Goal: Task Accomplishment & Management: Manage account settings

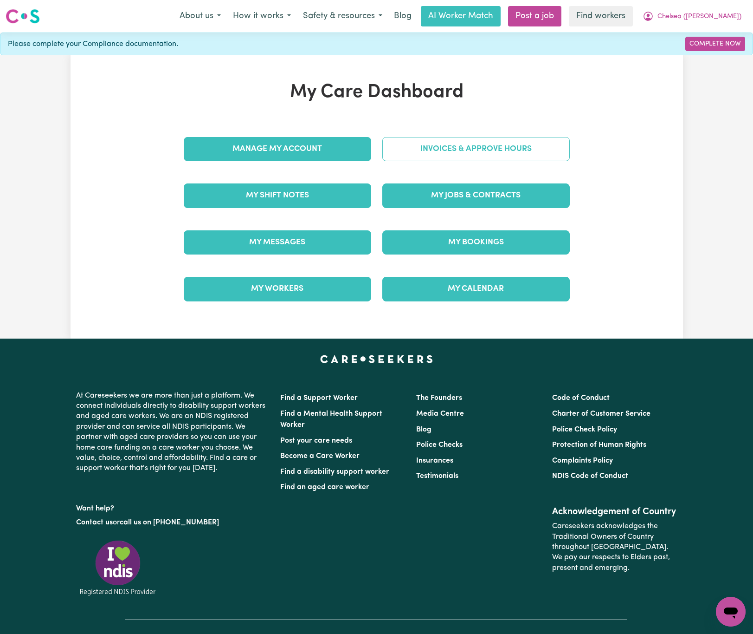
click at [429, 155] on link "Invoices & Approve Hours" at bounding box center [476, 149] width 188 height 24
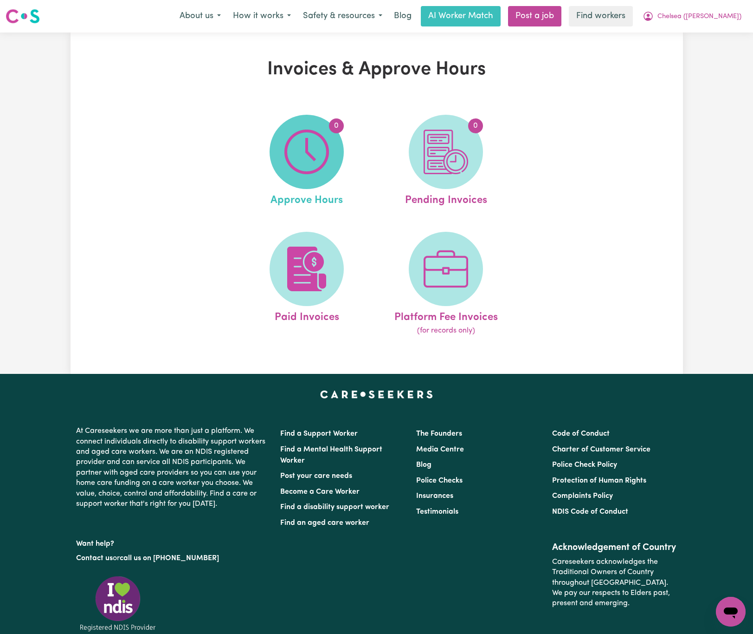
click at [323, 163] on img at bounding box center [307, 151] width 45 height 45
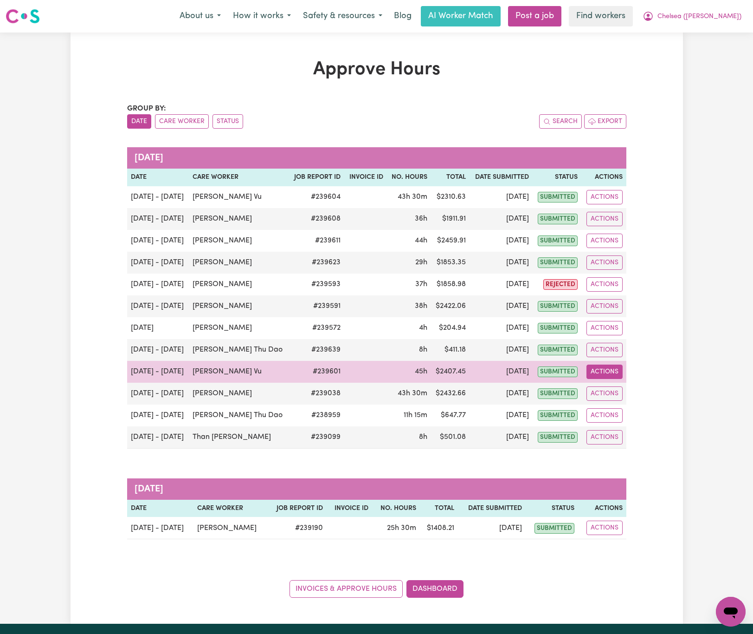
click at [604, 378] on button "Actions" at bounding box center [605, 371] width 36 height 14
click at [621, 392] on link "View Job Report" at bounding box center [628, 393] width 79 height 19
select select "pm"
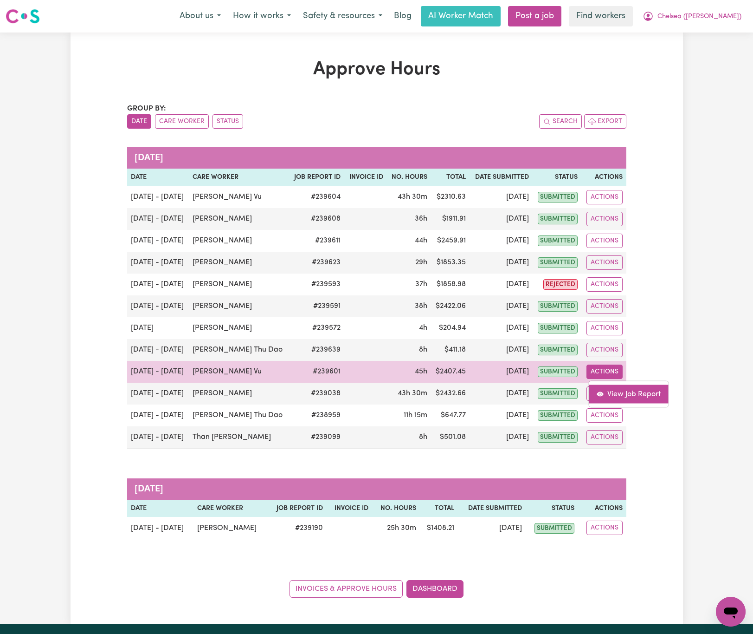
select select "pm"
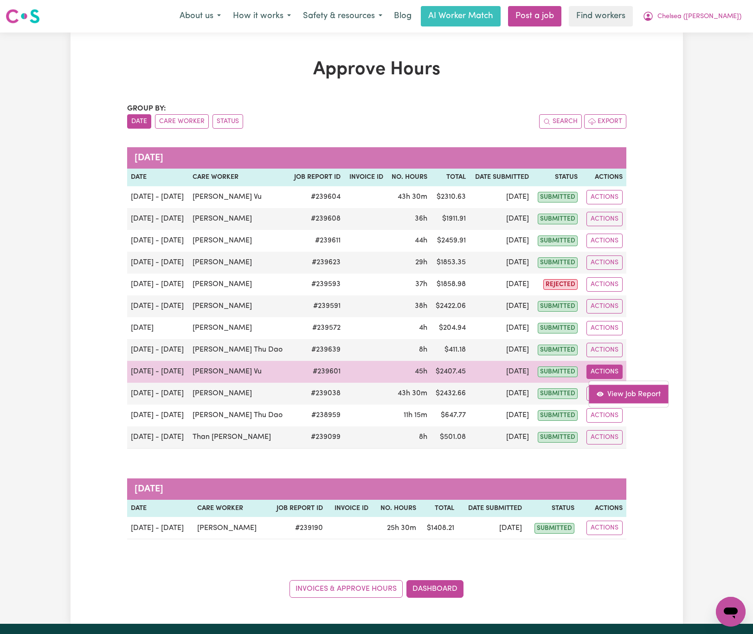
select select "pm"
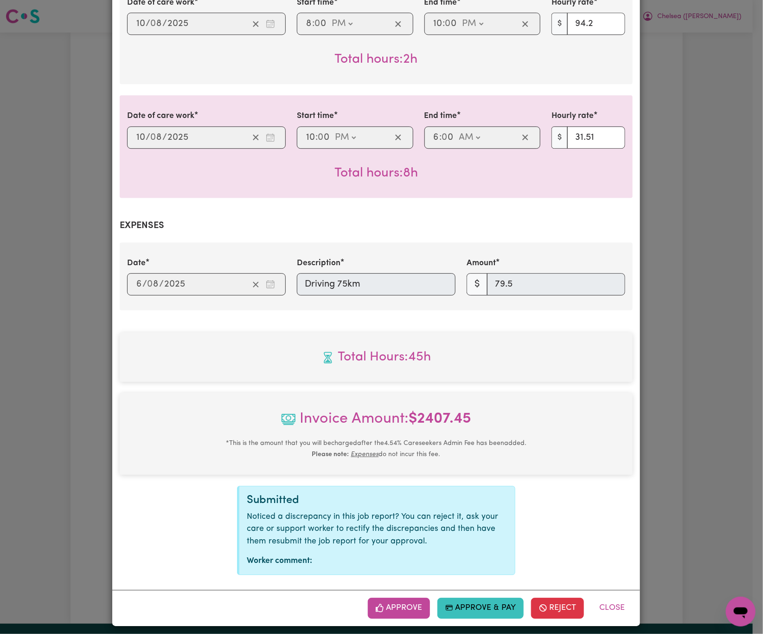
scroll to position [996, 0]
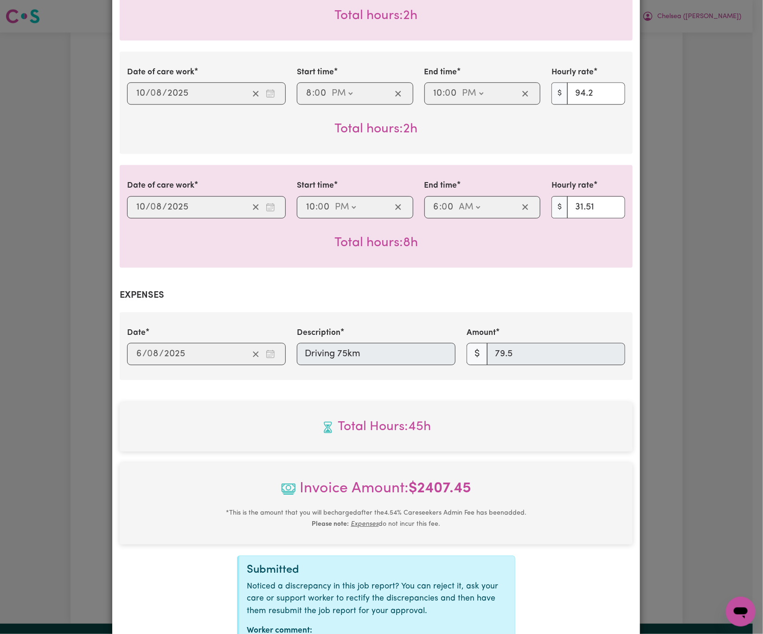
click at [242, 426] on span "Total Hours: 45h" at bounding box center [376, 426] width 498 height 19
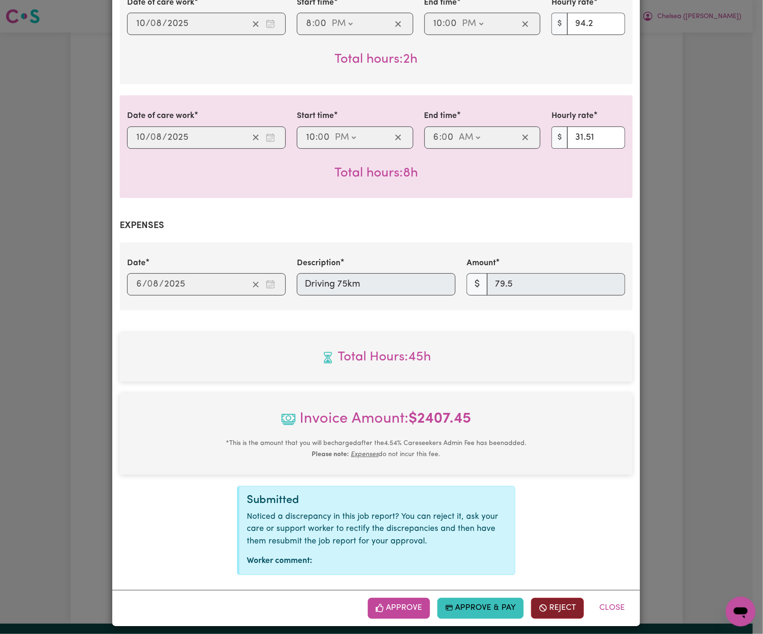
click at [558, 599] on button "Reject" at bounding box center [557, 607] width 53 height 20
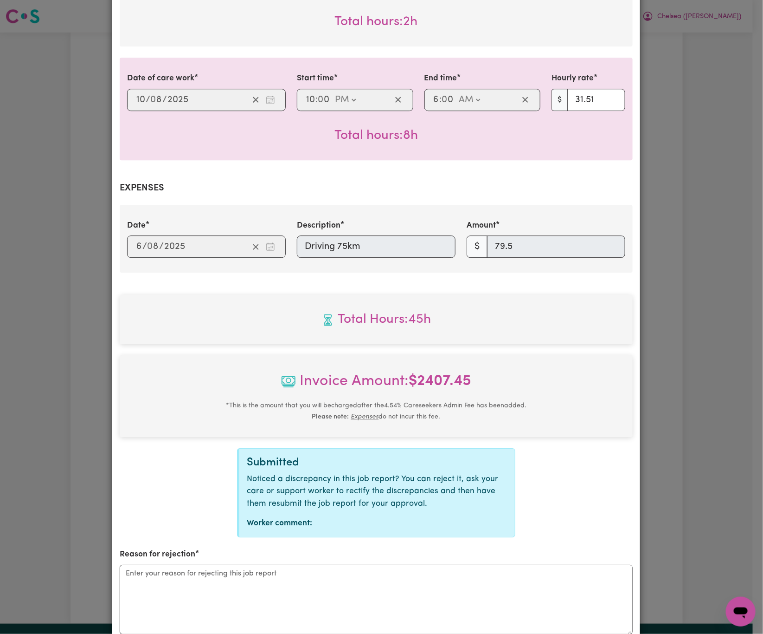
scroll to position [1135, 0]
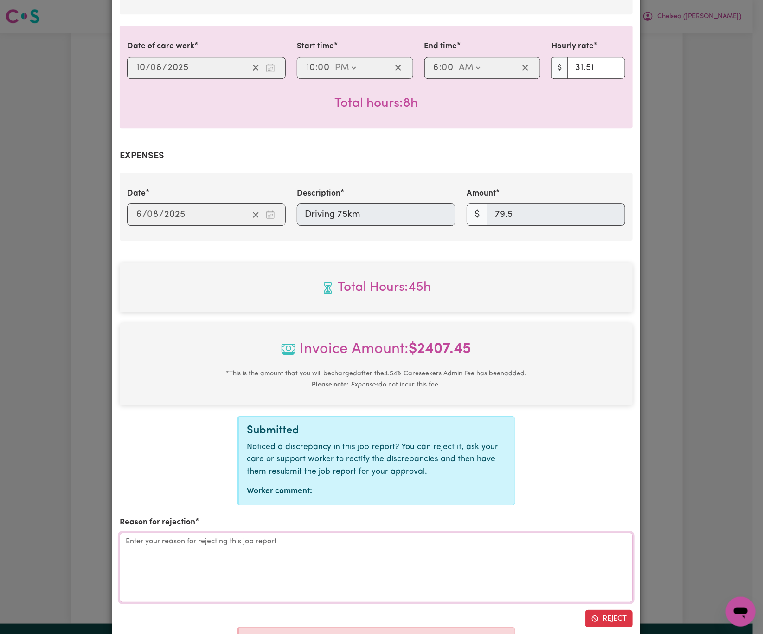
click at [264, 555] on textarea "Reason for rejection" at bounding box center [376, 567] width 513 height 70
type textarea "amend mileage amount"
click at [611, 610] on button "Reject" at bounding box center [609, 618] width 47 height 18
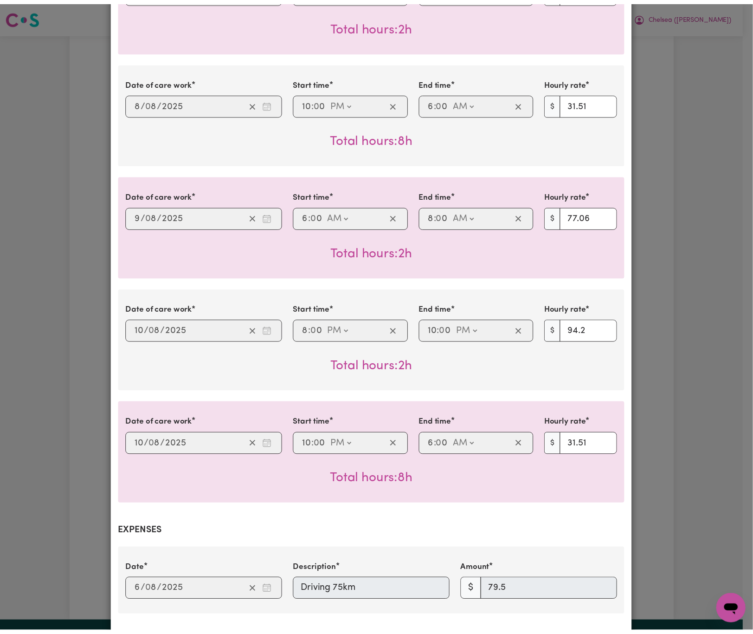
scroll to position [972, 0]
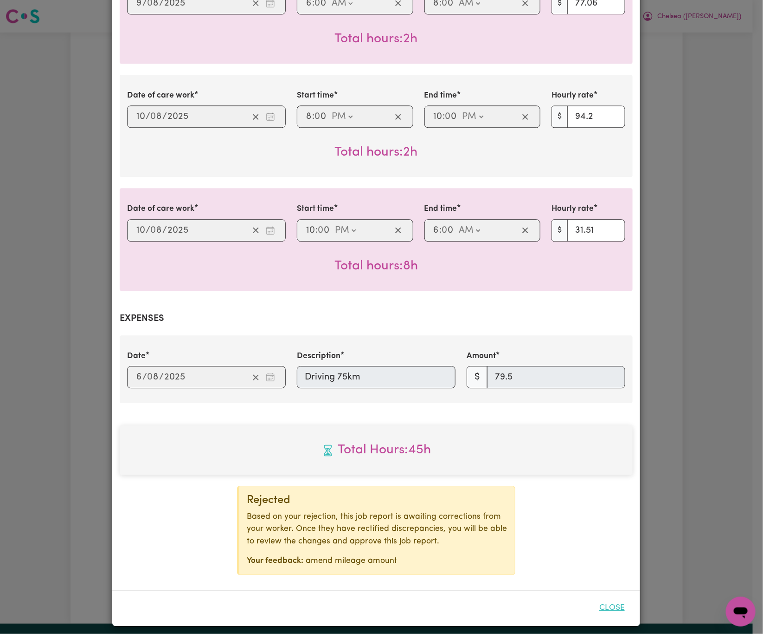
click at [617, 602] on button "Close" at bounding box center [612, 607] width 41 height 20
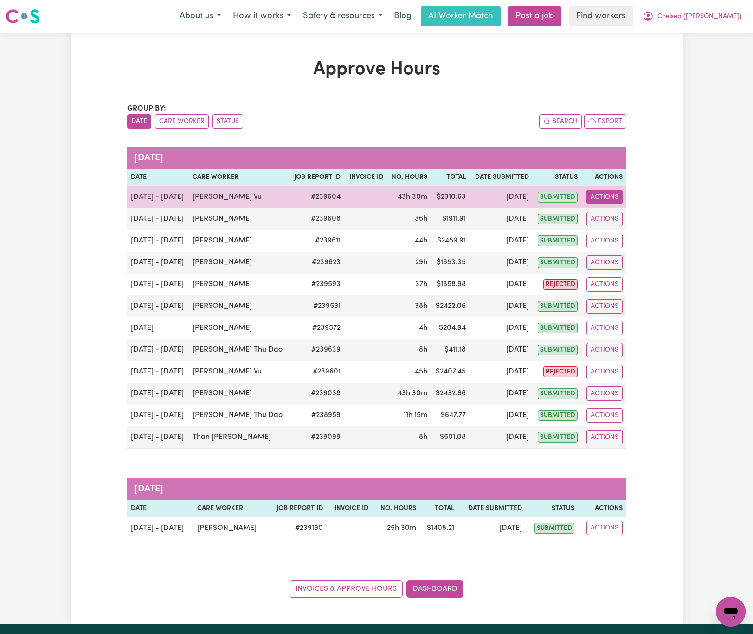
click at [617, 202] on button "Actions" at bounding box center [605, 197] width 36 height 14
click at [627, 219] on link "View Job Report" at bounding box center [628, 219] width 79 height 19
select select "pm"
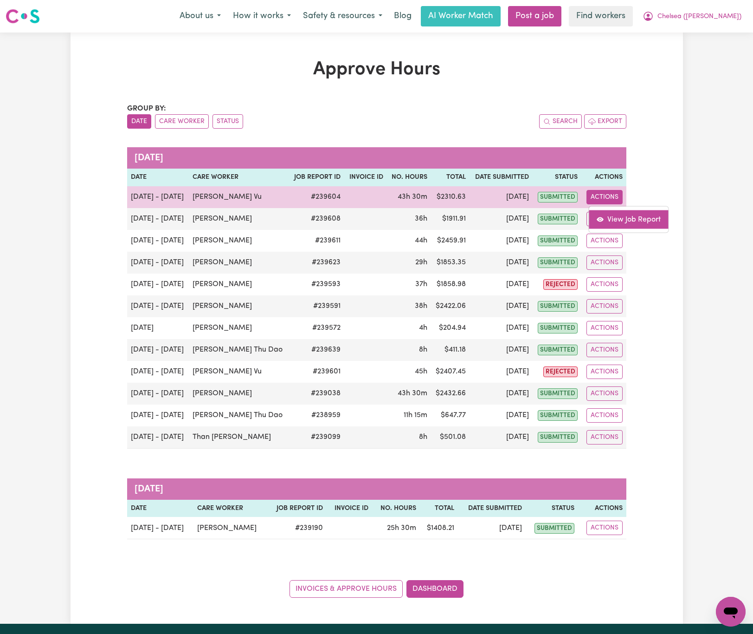
select select "pm"
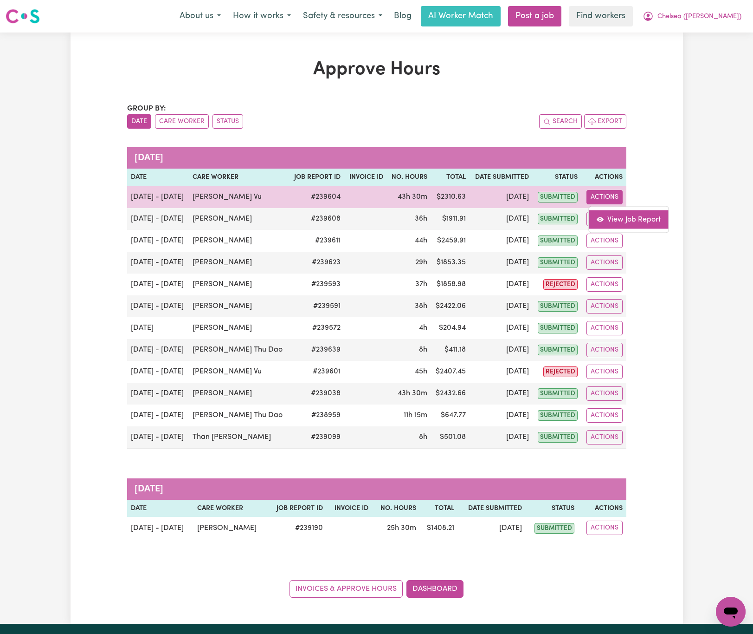
select select "pm"
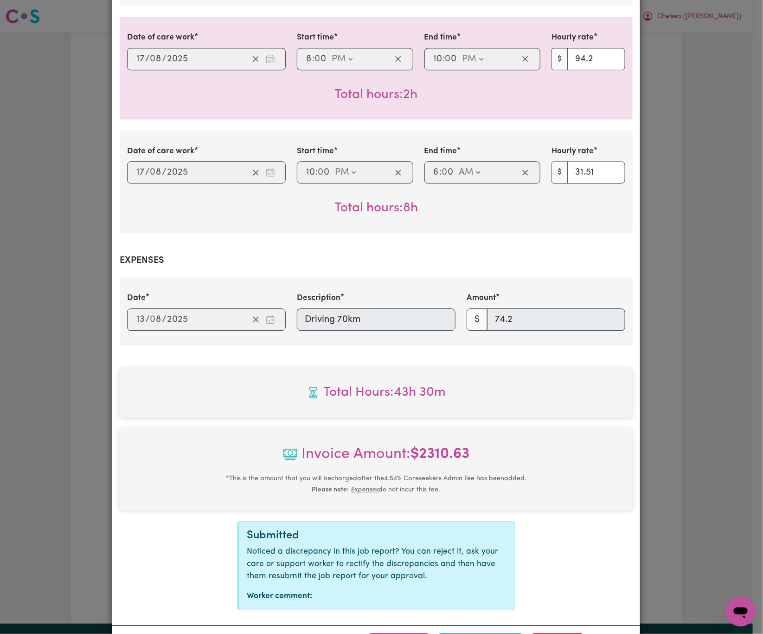
scroll to position [951, 0]
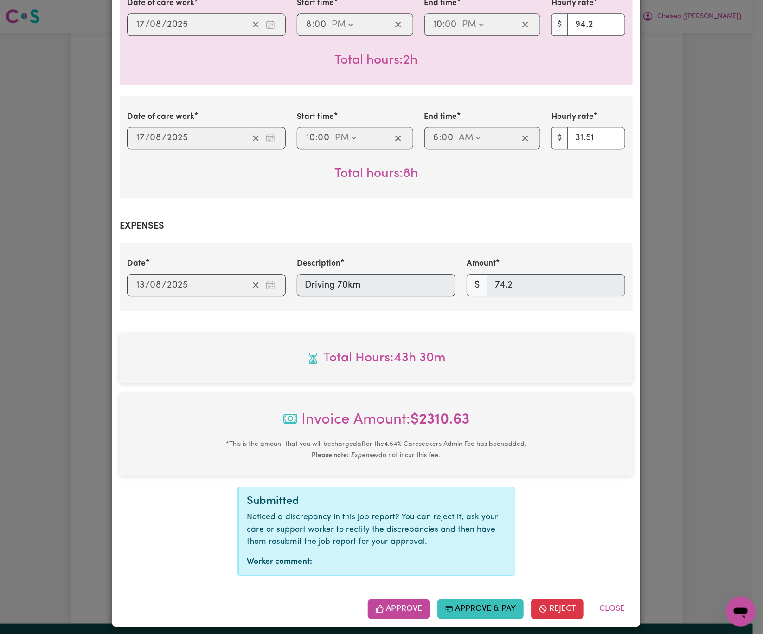
click at [259, 273] on div "Date [DATE] 13 / 0 8 / 2025 Description Driving 70km Amount $ 74.2" at bounding box center [377, 277] width 510 height 38
click at [567, 598] on button "Reject" at bounding box center [557, 608] width 53 height 20
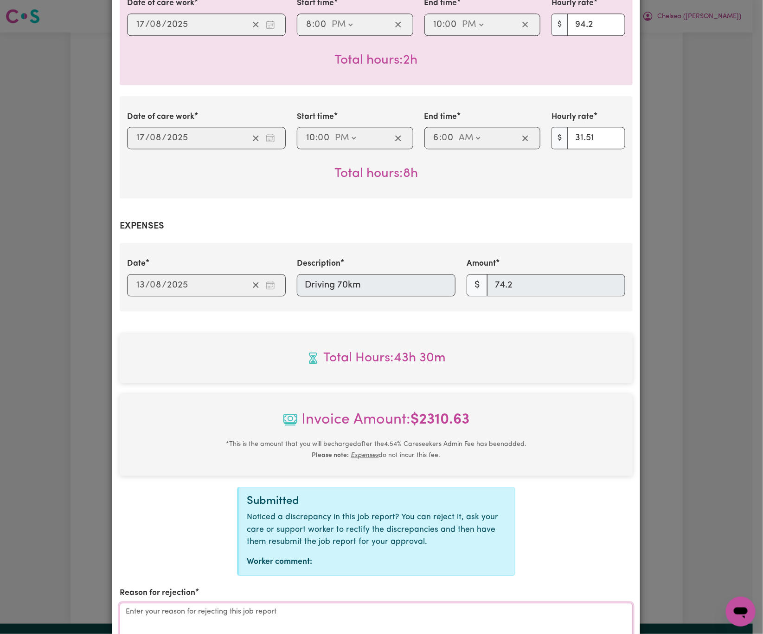
click at [341, 606] on textarea "Reason for rejection" at bounding box center [376, 637] width 513 height 70
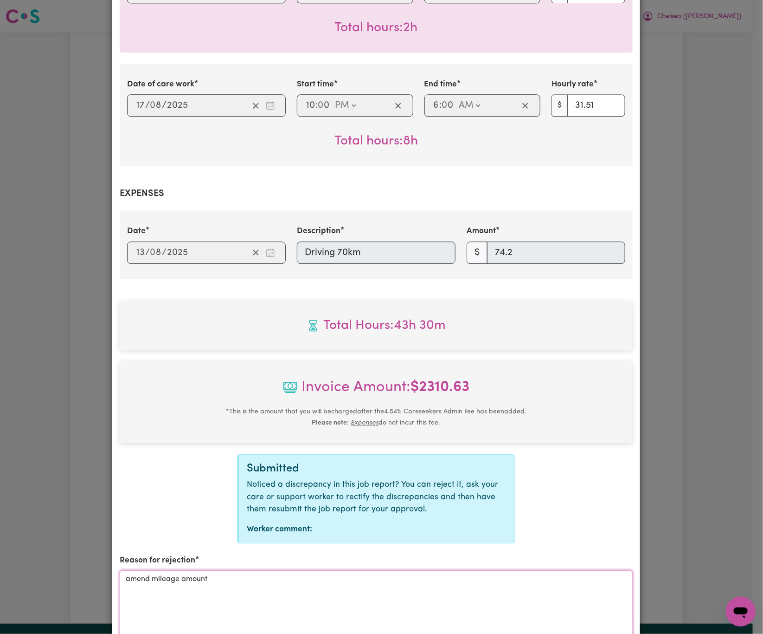
scroll to position [1114, 0]
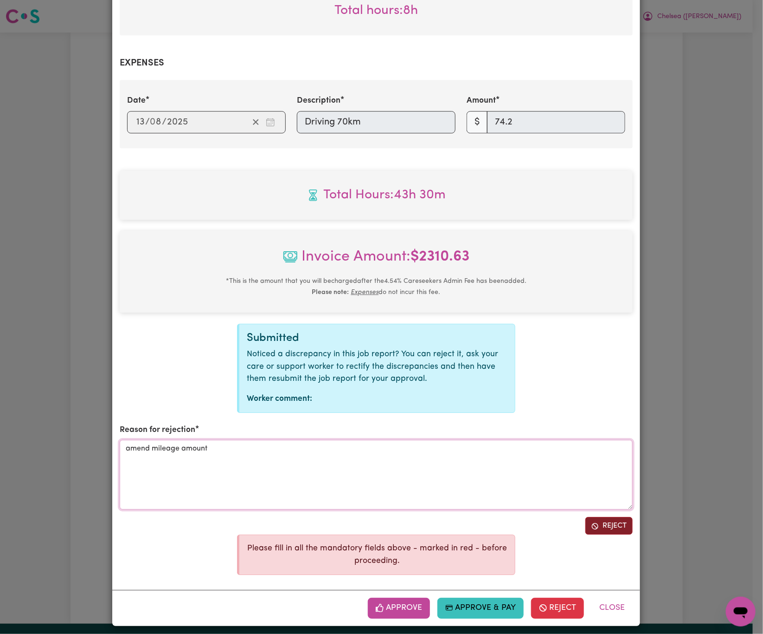
type textarea "amend mileage amount"
click at [602, 518] on button "Reject" at bounding box center [609, 526] width 47 height 18
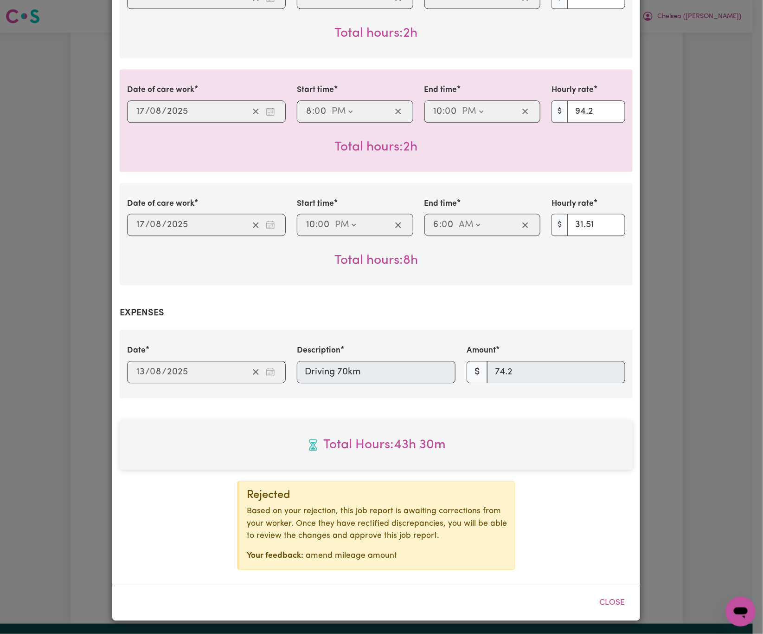
scroll to position [858, 0]
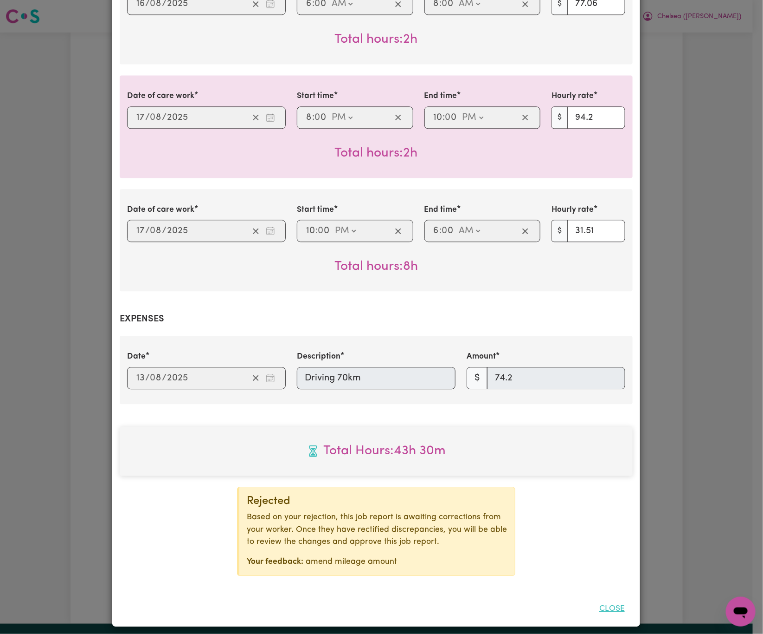
drag, startPoint x: 611, startPoint y: 602, endPoint x: 605, endPoint y: 600, distance: 6.6
click at [611, 602] on button "Close" at bounding box center [612, 608] width 41 height 20
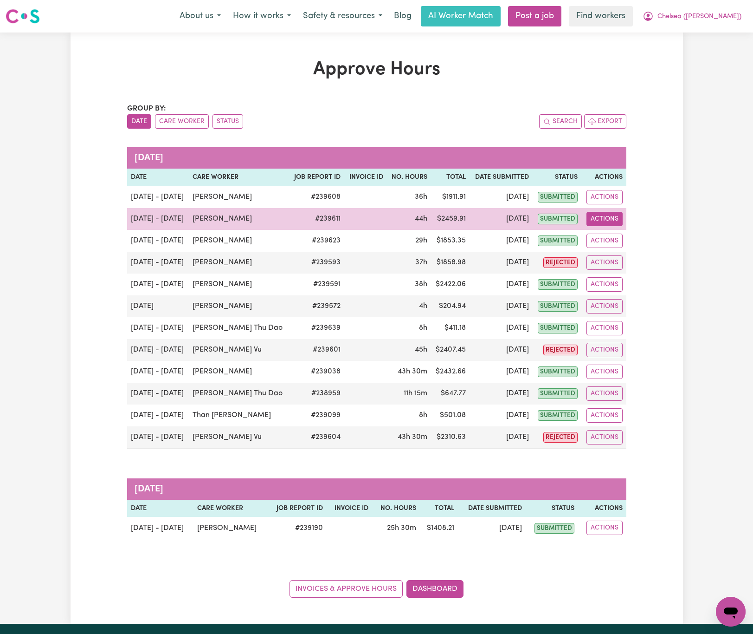
click at [612, 222] on button "Actions" at bounding box center [605, 219] width 36 height 14
click at [624, 234] on link "View Job Report" at bounding box center [628, 241] width 79 height 19
select select "pm"
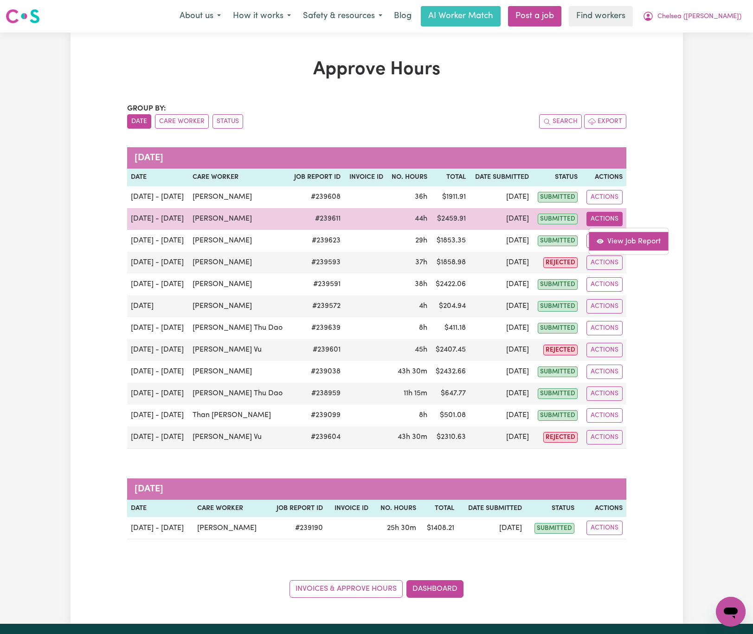
select select "pm"
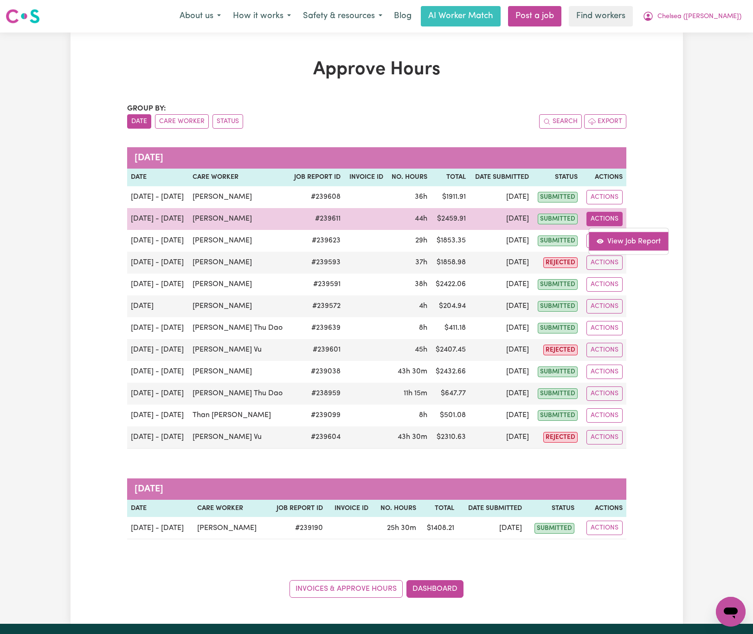
select select "pm"
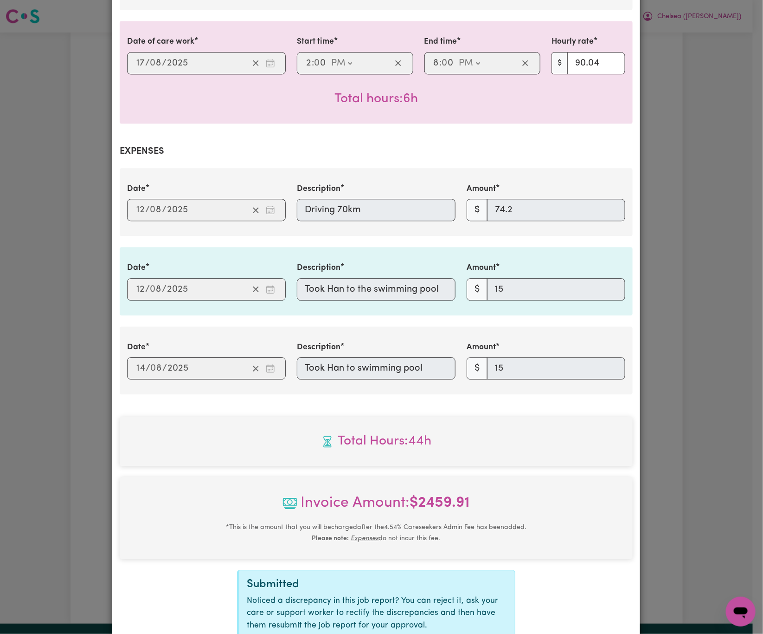
scroll to position [975, 0]
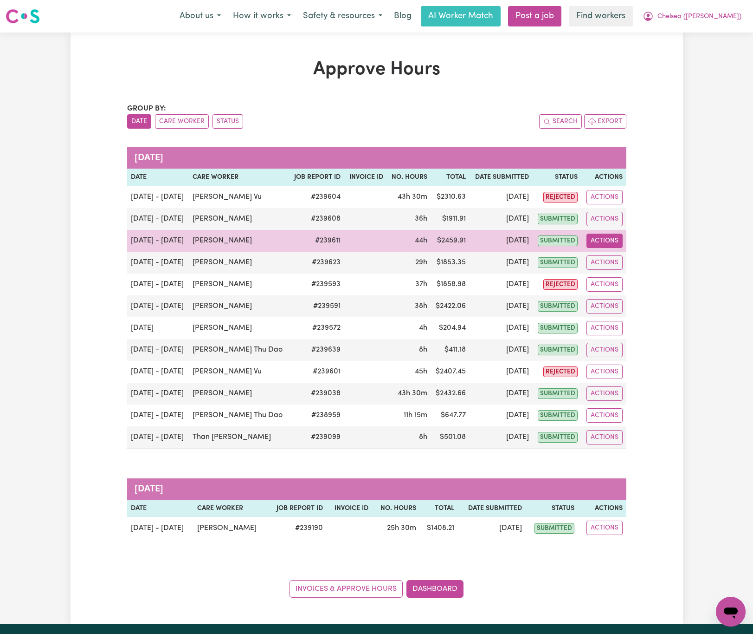
click at [597, 241] on button "Actions" at bounding box center [605, 240] width 36 height 14
click at [625, 265] on link "View Job Report" at bounding box center [628, 262] width 79 height 19
select select "pm"
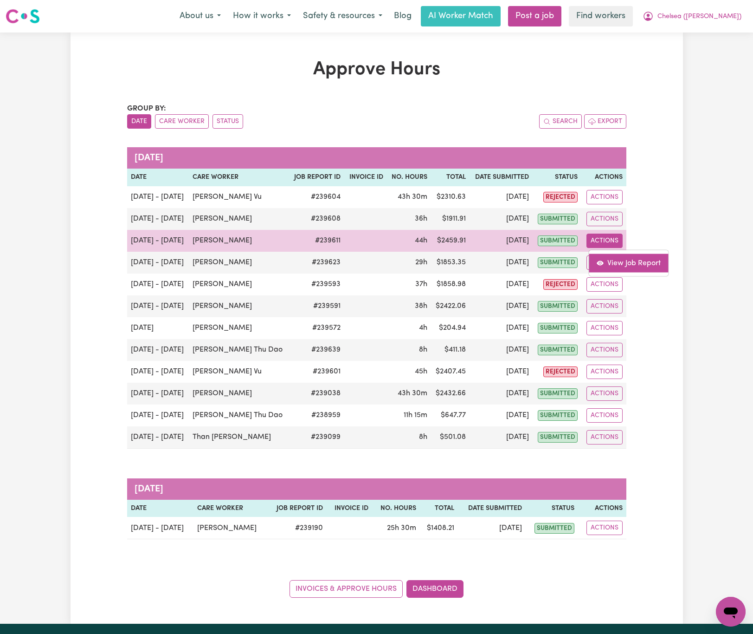
select select "pm"
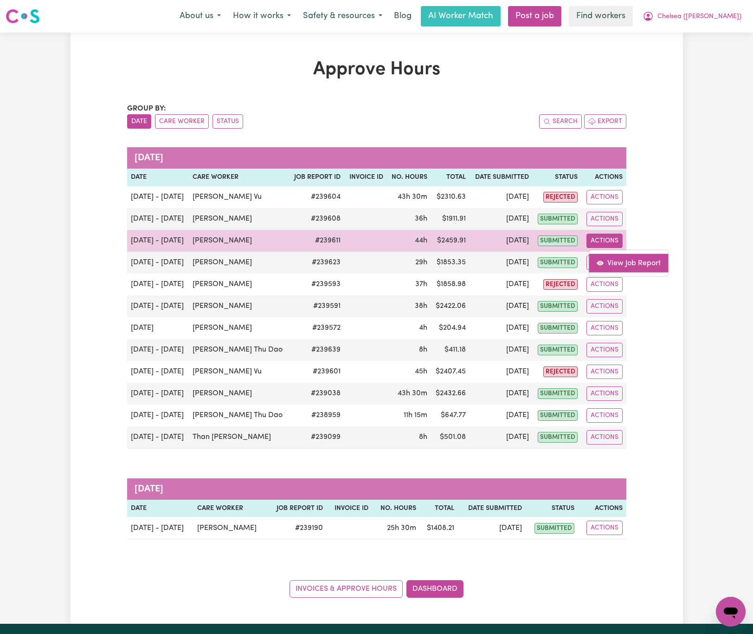
select select "pm"
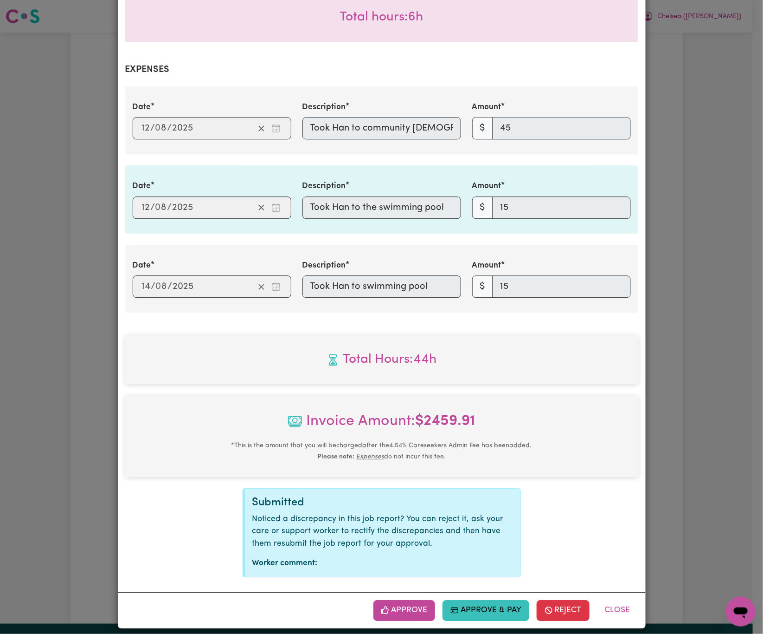
scroll to position [996, 0]
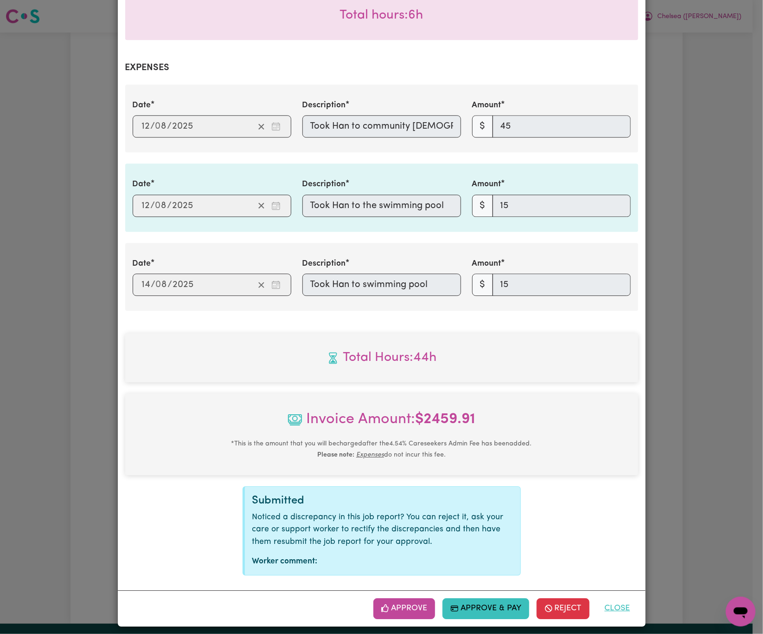
click at [617, 606] on button "Close" at bounding box center [617, 608] width 41 height 20
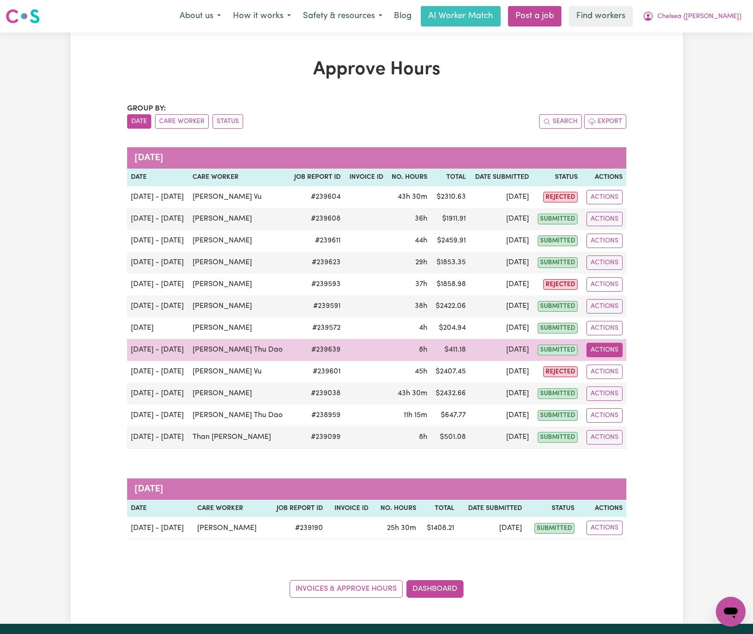
click at [602, 348] on button "Actions" at bounding box center [605, 350] width 36 height 14
click at [623, 381] on link "View Job Report" at bounding box center [628, 371] width 79 height 19
select select "pm"
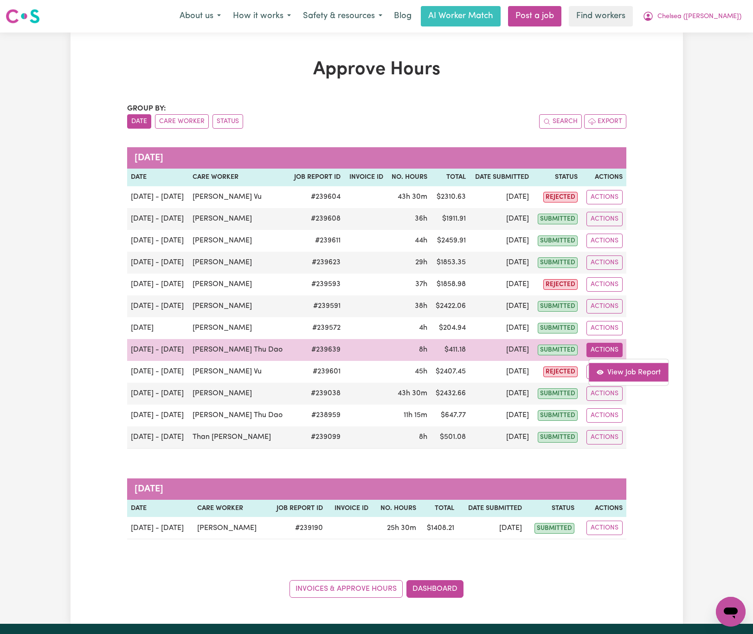
select select "pm"
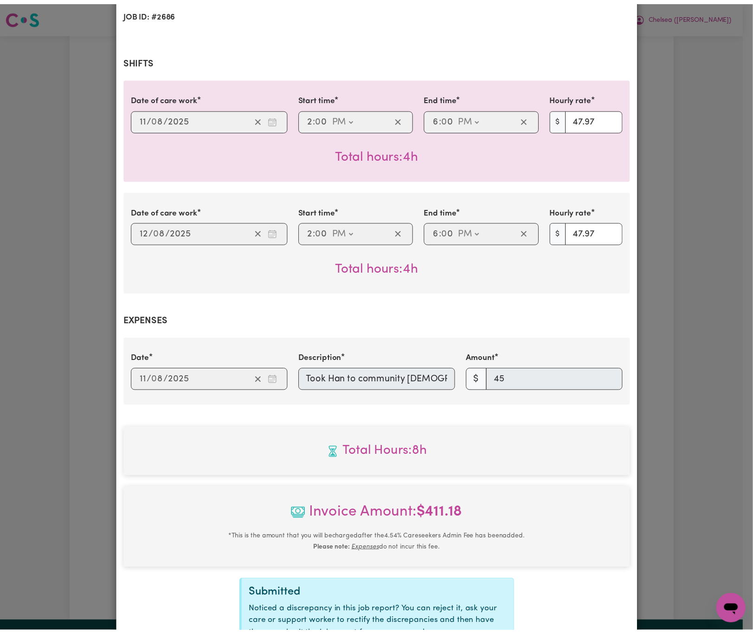
scroll to position [268, 0]
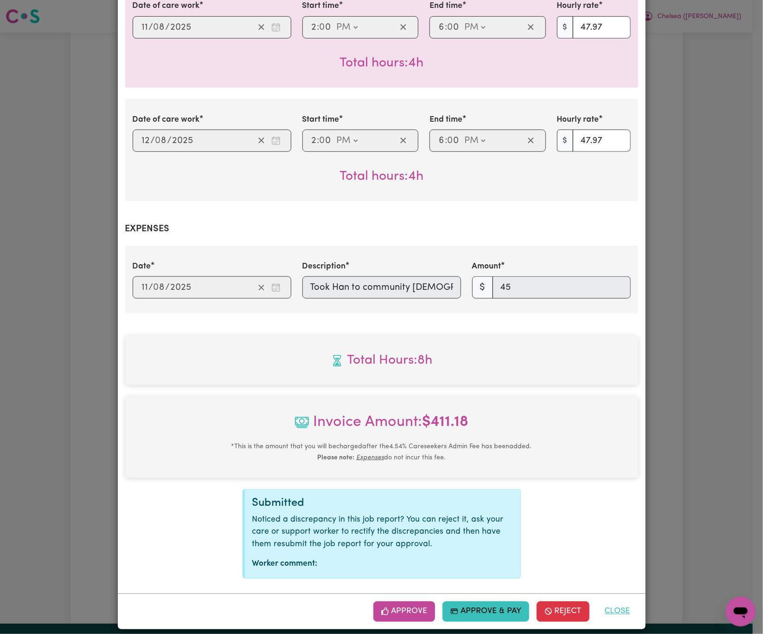
click at [614, 606] on button "Close" at bounding box center [617, 611] width 41 height 20
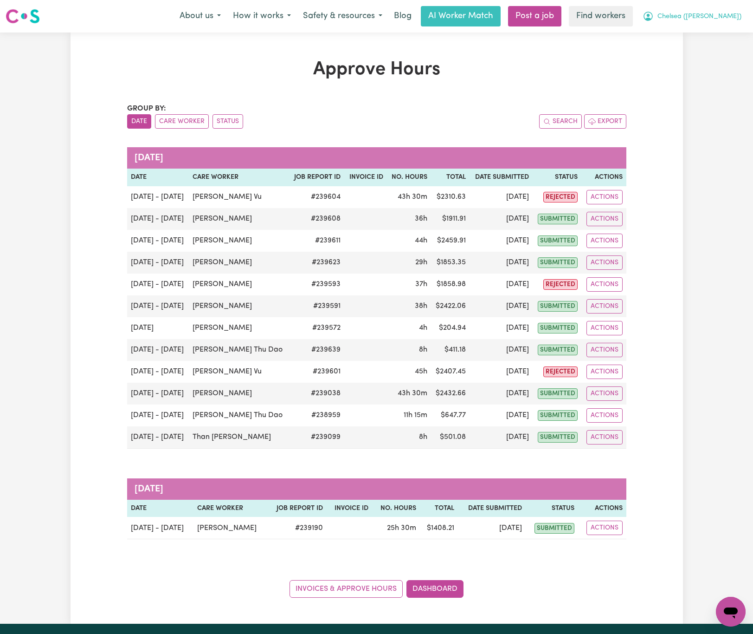
click at [711, 19] on span "Chelsea ([PERSON_NAME])" at bounding box center [700, 17] width 84 height 10
click at [711, 56] on link "Logout" at bounding box center [710, 54] width 73 height 18
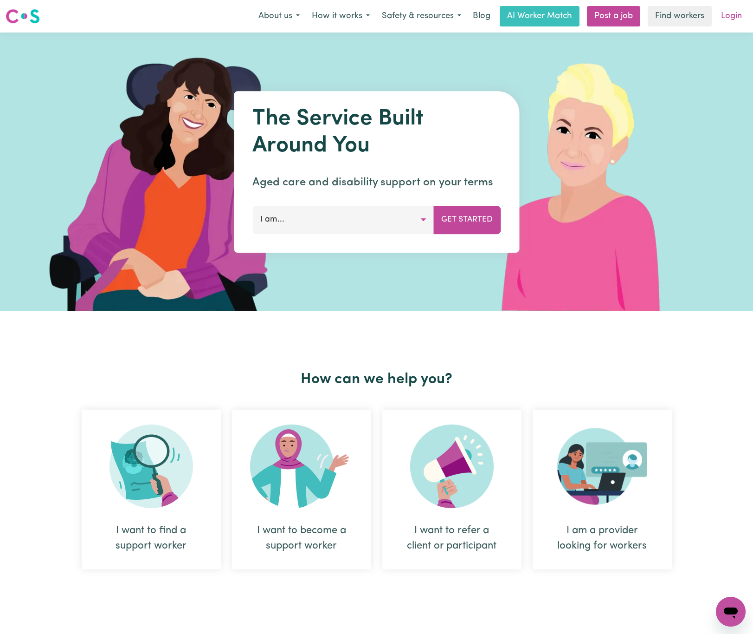
click at [737, 17] on link "Login" at bounding box center [732, 16] width 32 height 20
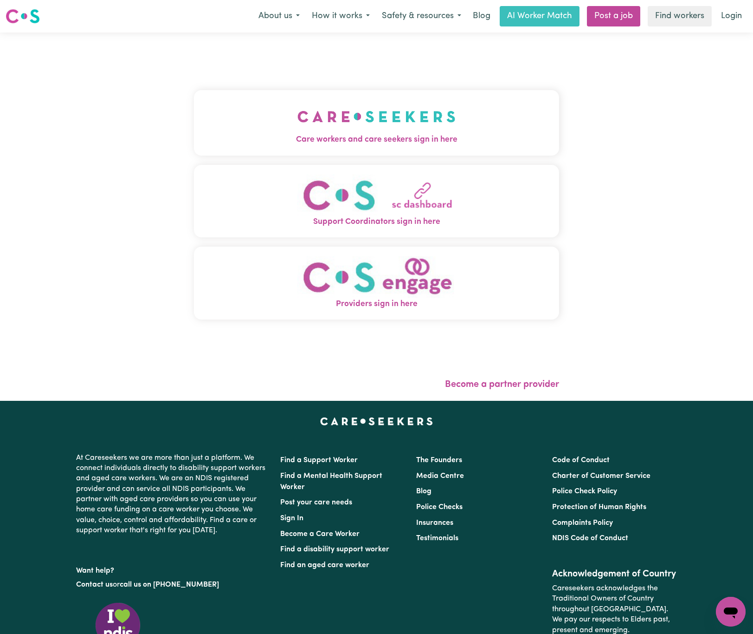
click at [399, 102] on img "Care workers and care seekers sign in here" at bounding box center [377, 116] width 158 height 34
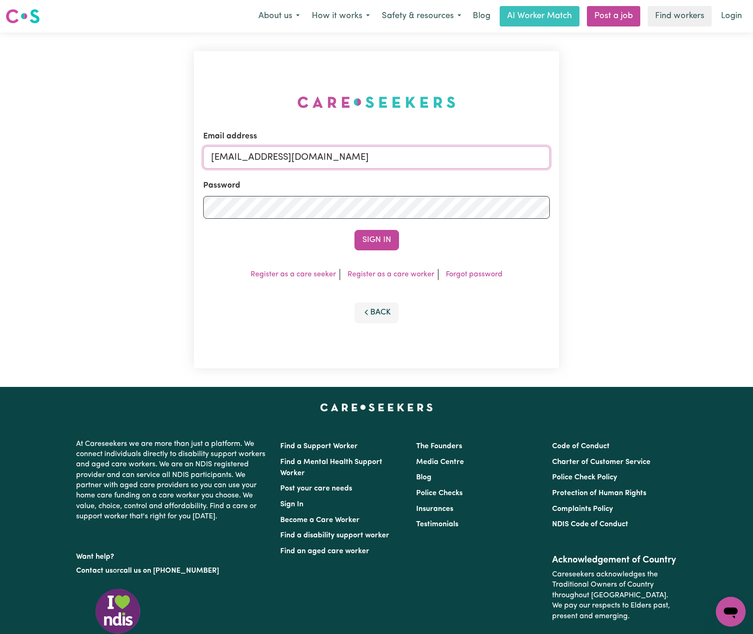
drag, startPoint x: 258, startPoint y: 155, endPoint x: 608, endPoint y: 155, distance: 349.5
click at [608, 155] on div "Email address superuser~BrianButlerLW@careseekers.com.au Password Sign In Regis…" at bounding box center [376, 209] width 753 height 354
paste input "LindaByronINC"
type input "superuser~LindaByronINC@careseekers.com.au"
click at [355, 230] on button "Sign In" at bounding box center [377, 240] width 45 height 20
